Goal: Information Seeking & Learning: Learn about a topic

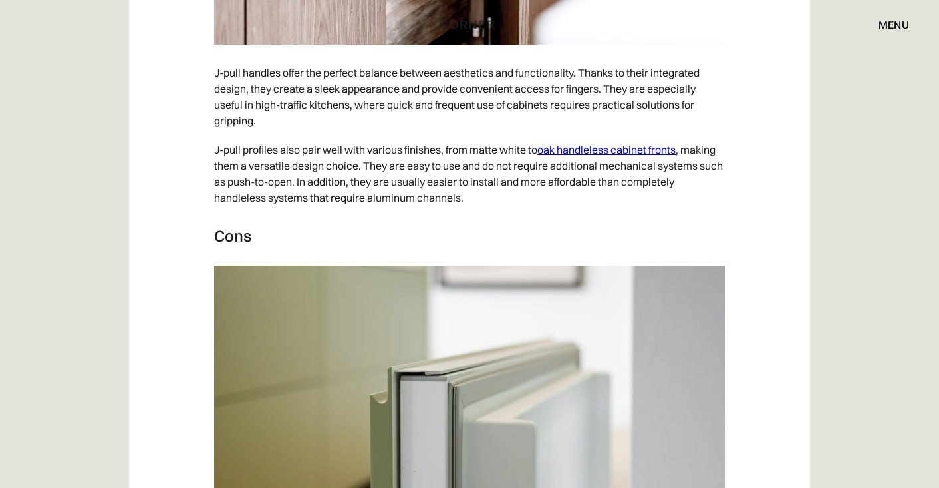
scroll to position [2654, 0]
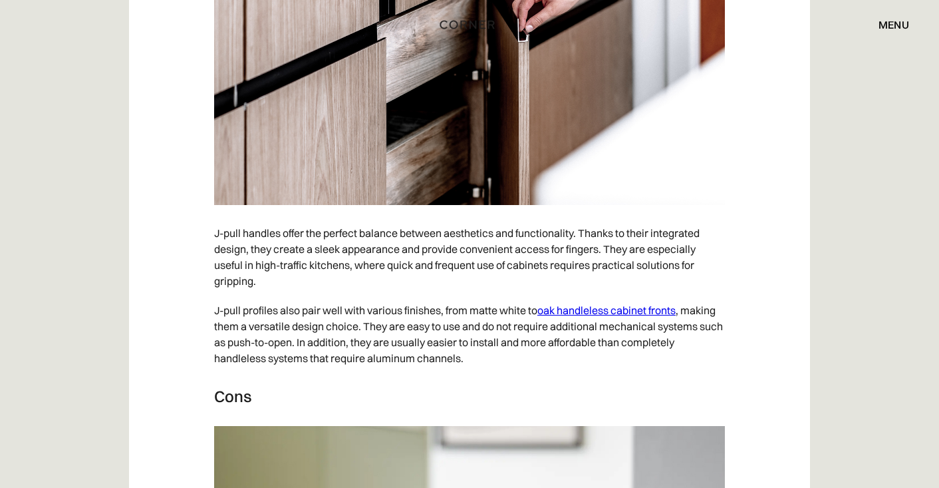
click at [426, 294] on p "J-pull handles offer the perfect balance between aesthetics and functionality. …" at bounding box center [469, 256] width 511 height 77
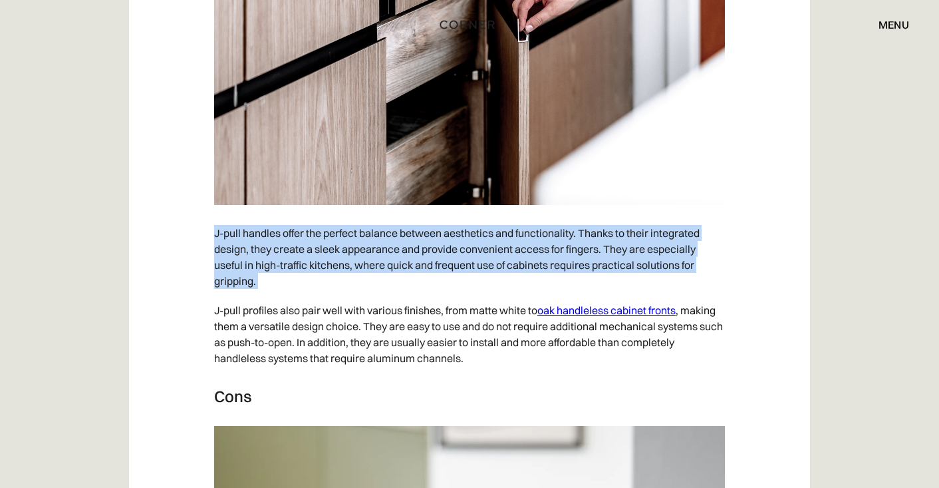
click at [426, 294] on p "J-pull handles offer the perfect balance between aesthetics and functionality. …" at bounding box center [469, 256] width 511 height 77
click at [420, 293] on p "J-pull handles offer the perfect balance between aesthetics and functionality. …" at bounding box center [469, 256] width 511 height 77
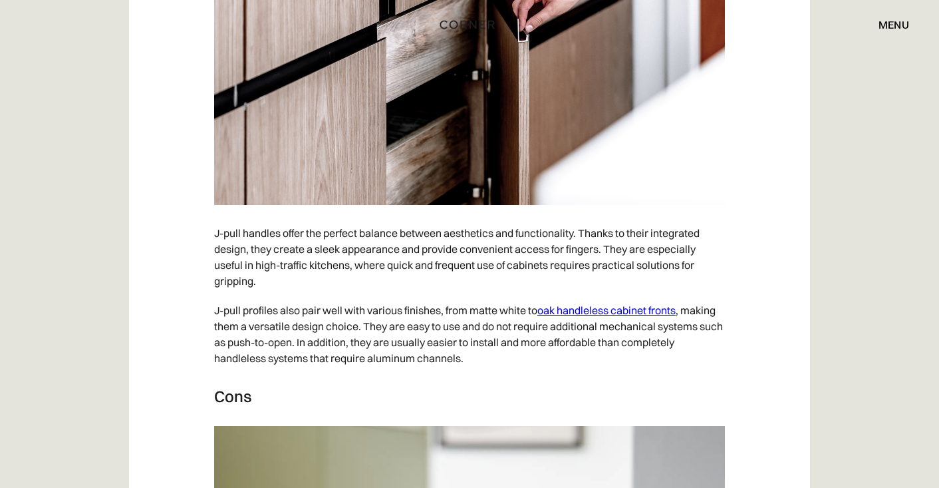
click at [420, 293] on p "J-pull handles offer the perfect balance between aesthetics and functionality. …" at bounding box center [469, 256] width 511 height 77
click at [420, 327] on p "J-pull profiles also pair well with various finishes, from matte white to oak h…" at bounding box center [469, 333] width 511 height 77
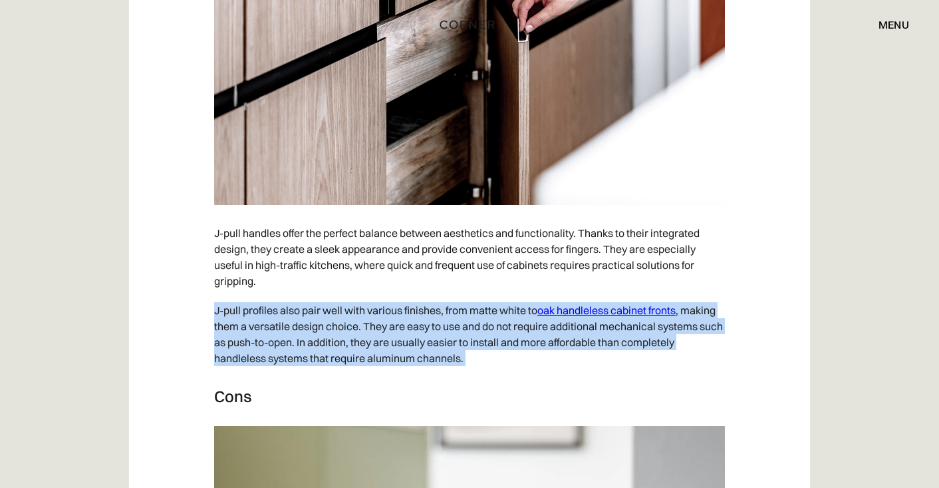
click at [420, 327] on p "J-pull profiles also pair well with various finishes, from matte white to oak h…" at bounding box center [469, 333] width 511 height 77
click at [410, 327] on p "J-pull profiles also pair well with various finishes, from matte white to oak h…" at bounding box center [469, 333] width 511 height 77
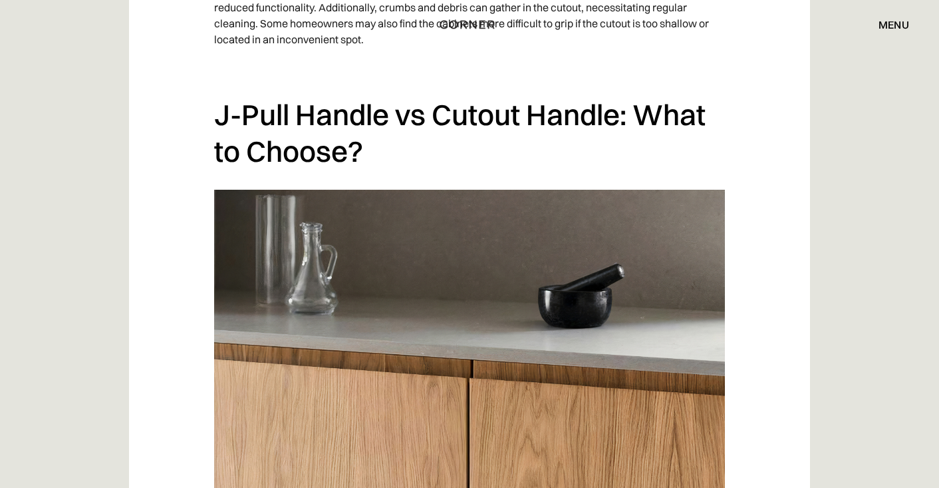
scroll to position [5148, 0]
